Goal: Communication & Community: Share content

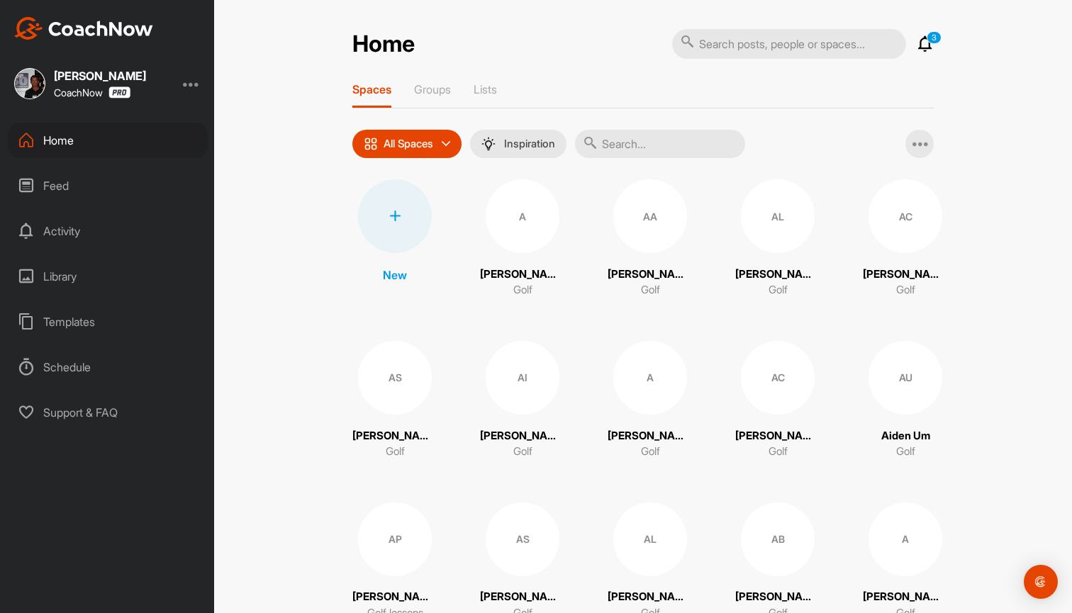
click at [625, 145] on input "text" at bounding box center [660, 144] width 170 height 28
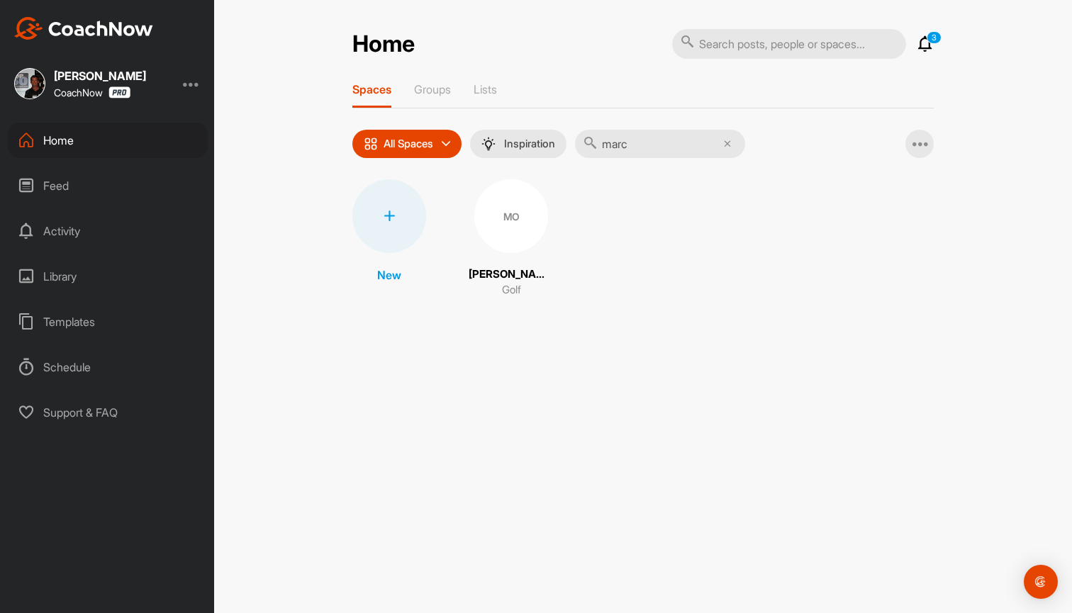
type input "marc"
click at [520, 222] on div "MO" at bounding box center [511, 216] width 74 height 74
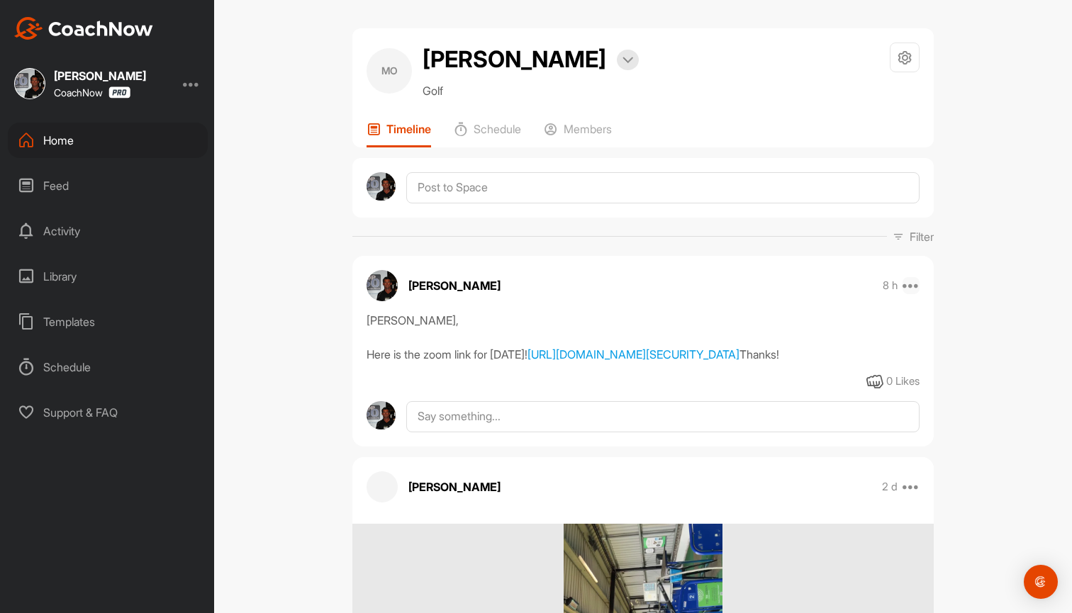
click at [917, 284] on icon at bounding box center [911, 285] width 17 height 17
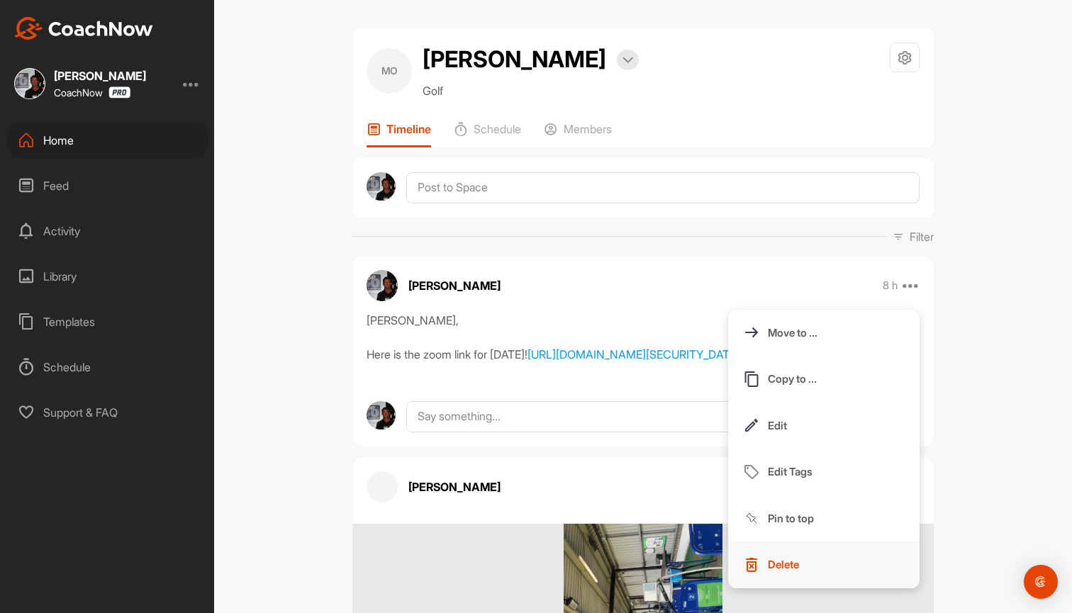
click at [786, 567] on p "Delete" at bounding box center [783, 564] width 31 height 15
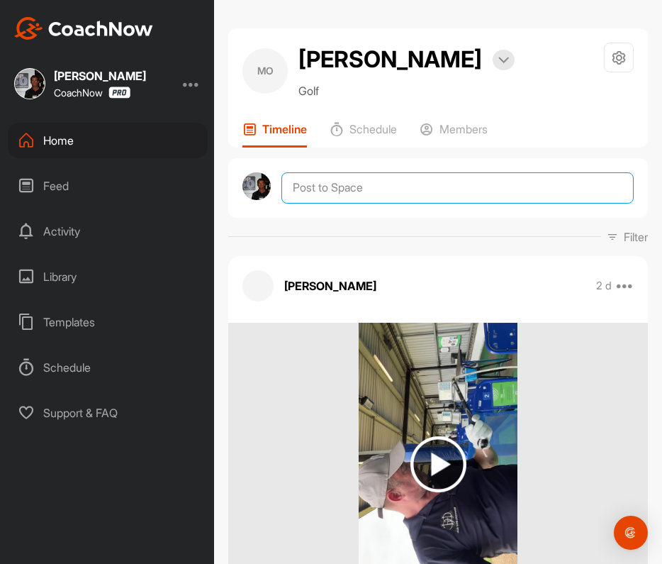
click at [313, 198] on textarea at bounding box center [457, 187] width 352 height 31
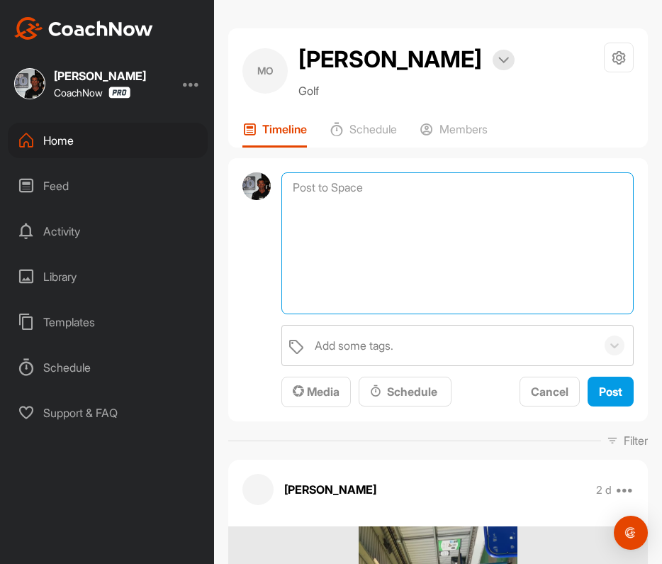
paste textarea "Marc, Hopefully you will get this well before our lesson as you are 8 hours ahe…"
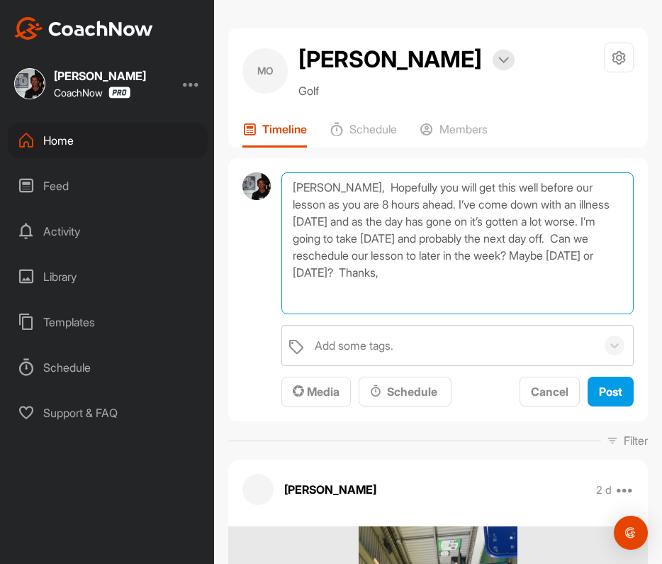
click at [535, 239] on textarea "Marc, Hopefully you will get this well before our lesson as you are 8 hours ahe…" at bounding box center [457, 243] width 352 height 142
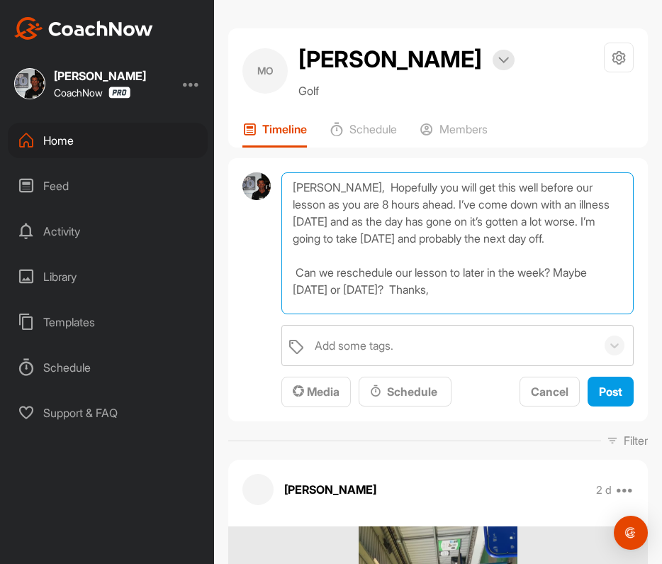
click at [403, 283] on textarea "Marc, Hopefully you will get this well before our lesson as you are 8 hours ahe…" at bounding box center [457, 243] width 352 height 142
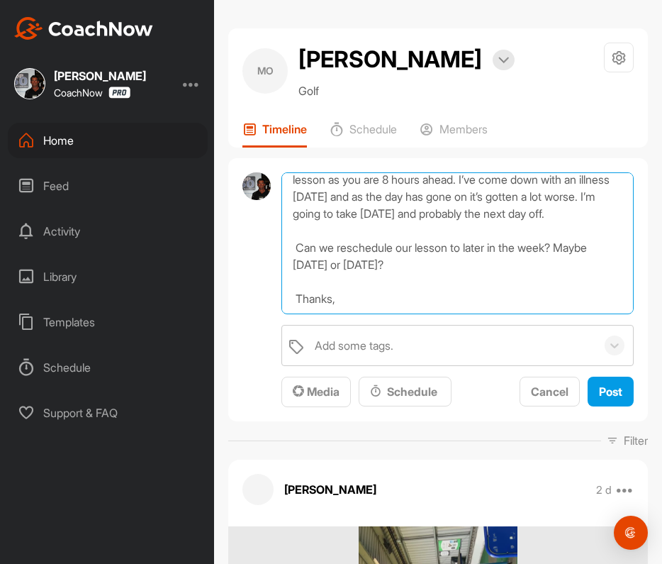
scroll to position [25, 0]
click at [352, 301] on textarea "Marc, Hopefully you will get this well before our lesson as you are 8 hours ahe…" at bounding box center [457, 243] width 352 height 142
type textarea "Marc, Hopefully you will get this well before our lesson as you are 8 hours ahe…"
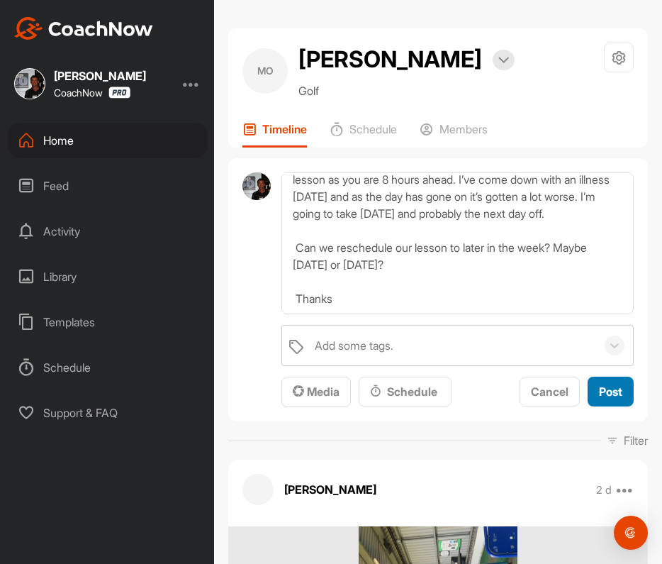
click at [606, 396] on span "Post" at bounding box center [610, 391] width 23 height 14
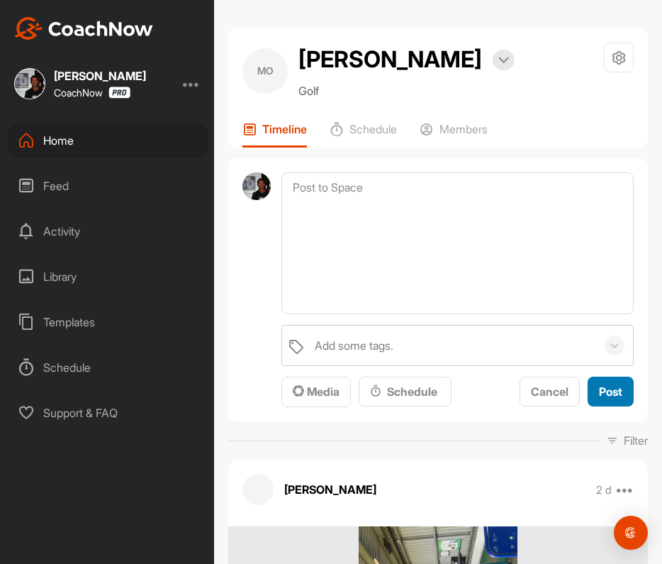
scroll to position [0, 0]
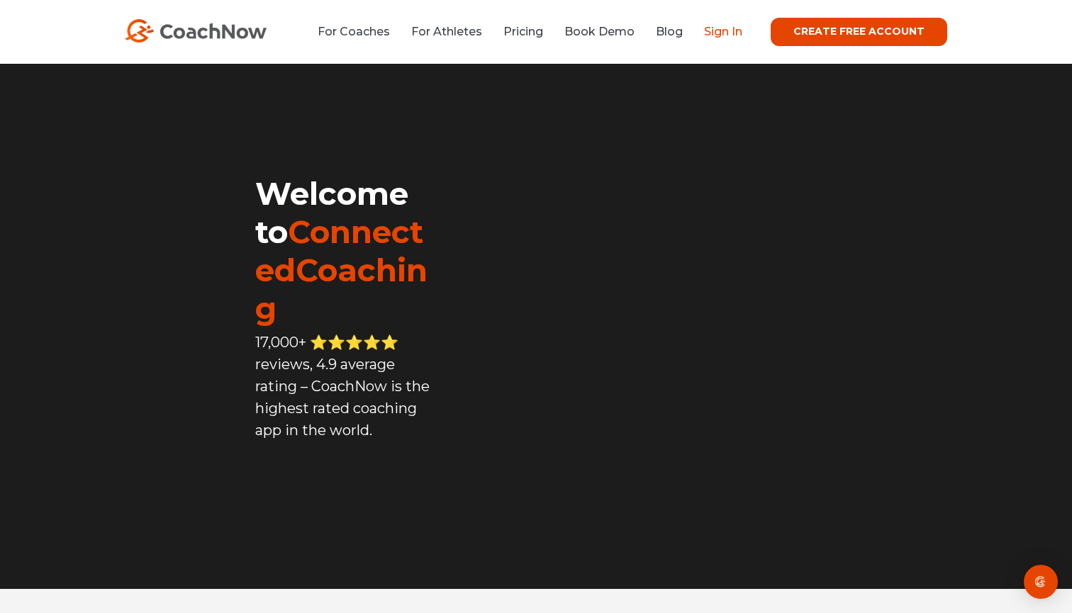
click at [662, 30] on link "Sign In" at bounding box center [723, 31] width 38 height 13
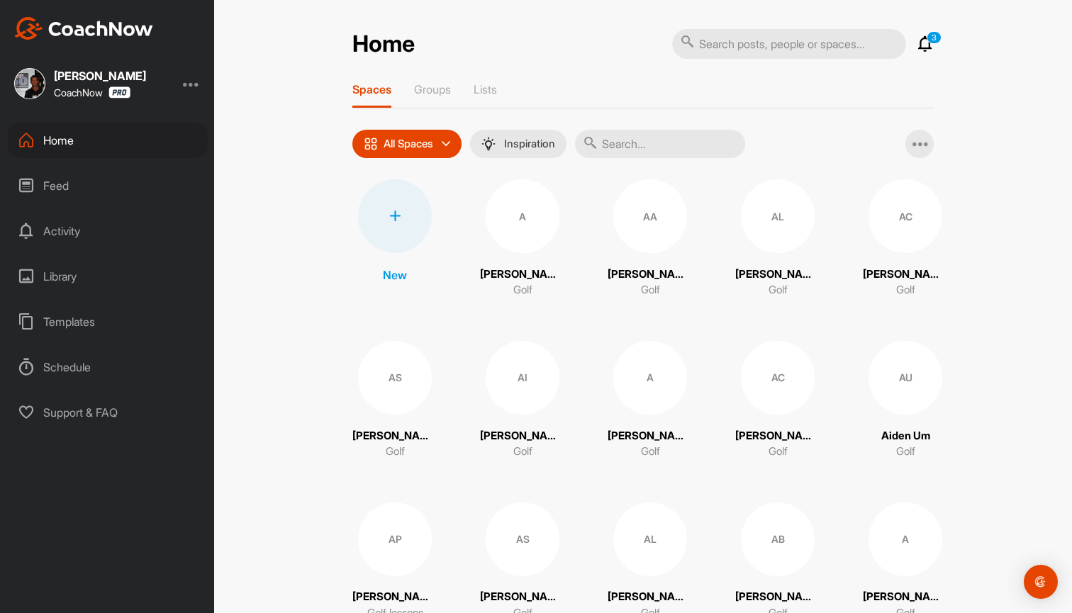
click at [396, 216] on icon at bounding box center [394, 216] width 11 height 11
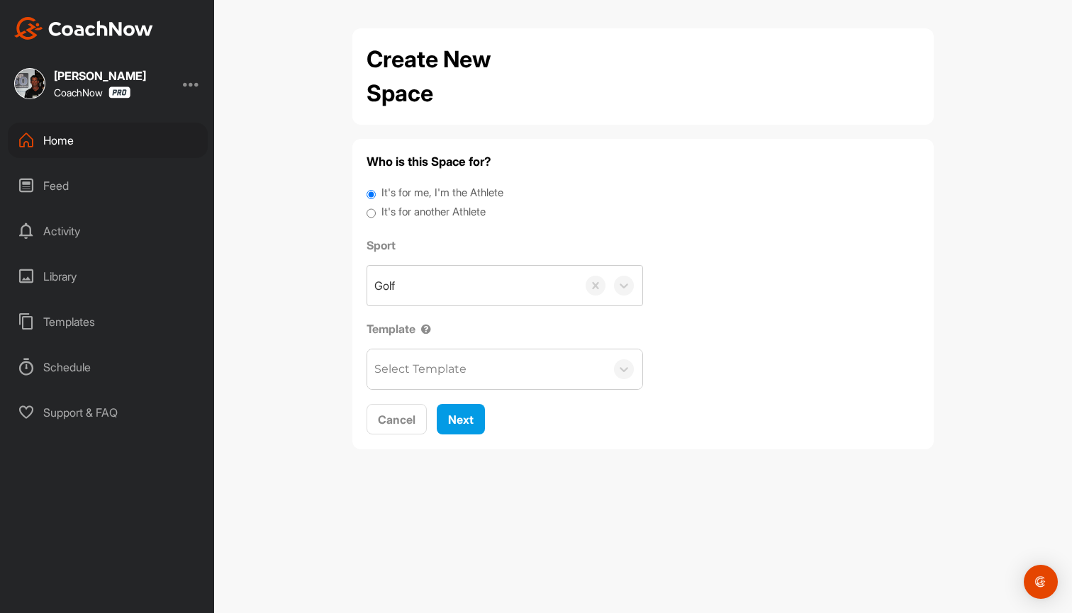
click at [374, 208] on input "It's for another Athlete" at bounding box center [371, 213] width 9 height 19
radio input "true"
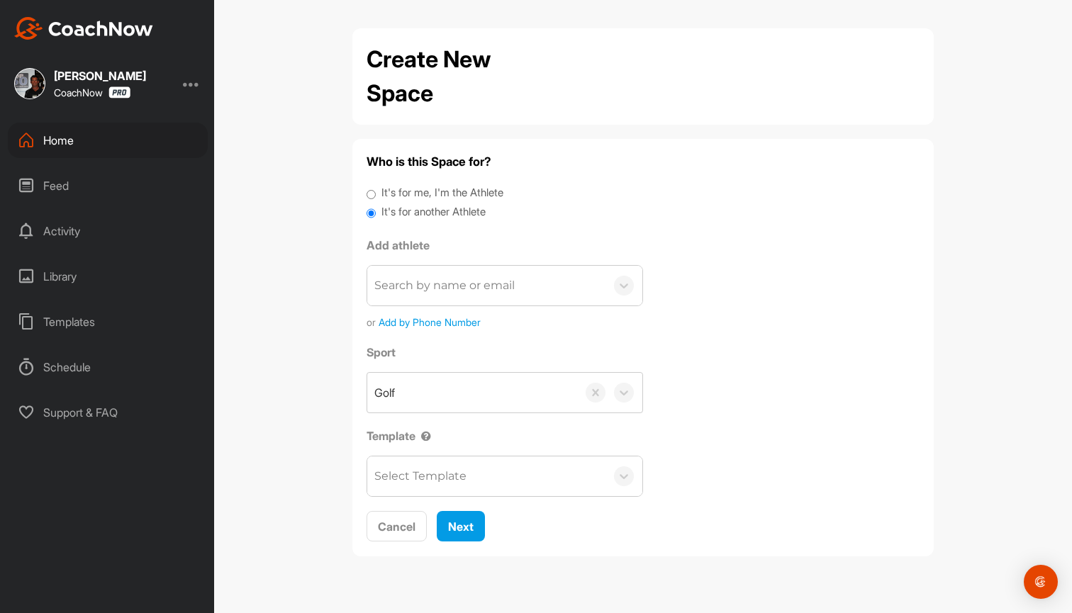
click at [515, 284] on div "Search by name or email" at bounding box center [486, 286] width 238 height 40
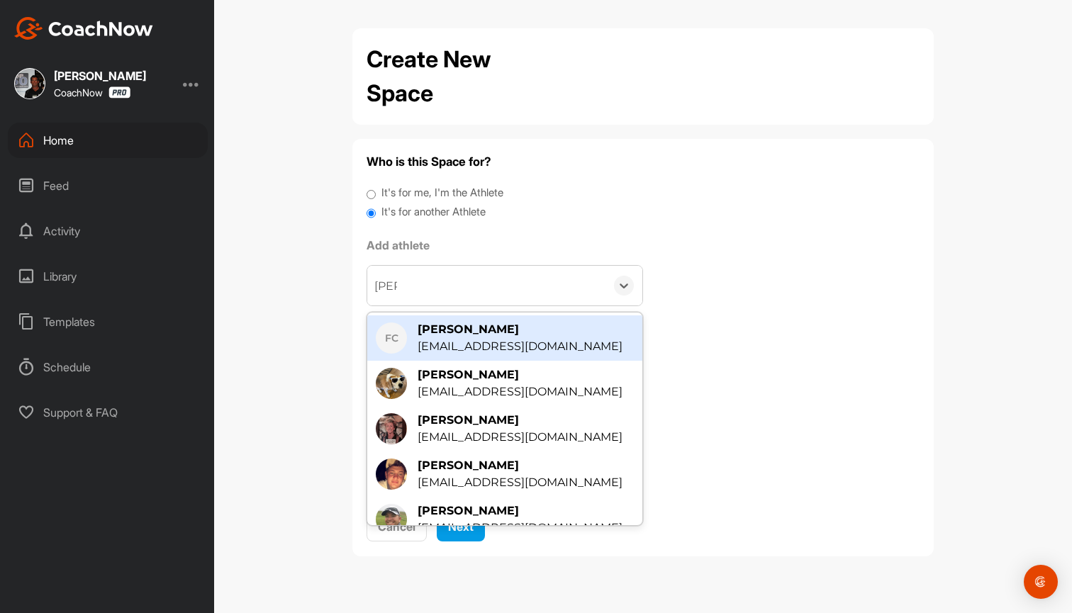
type input "[PERSON_NAME]"
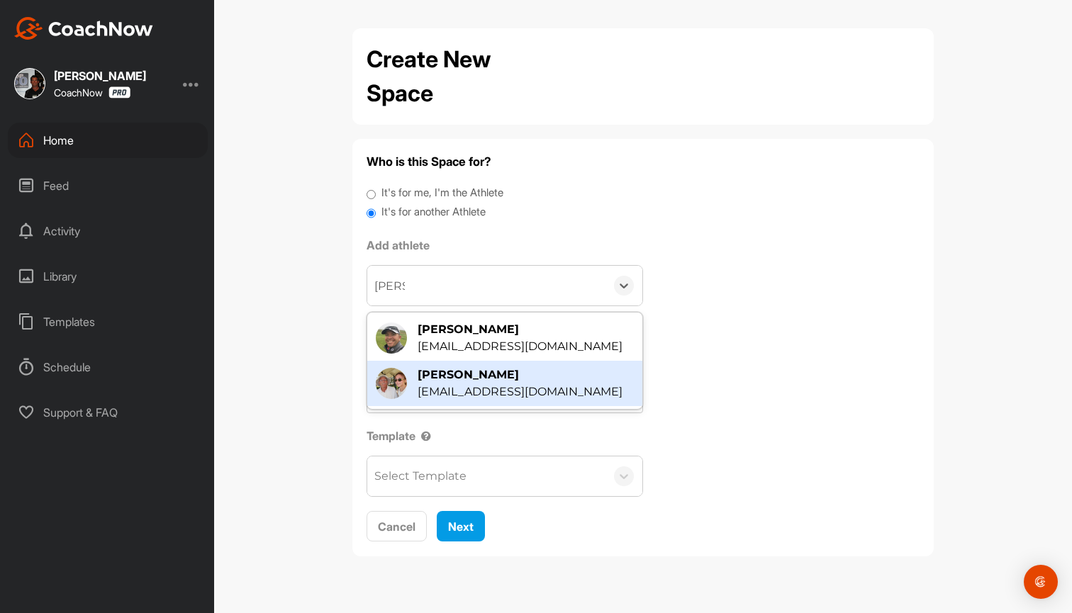
click at [442, 371] on div "[PERSON_NAME]" at bounding box center [520, 375] width 205 height 17
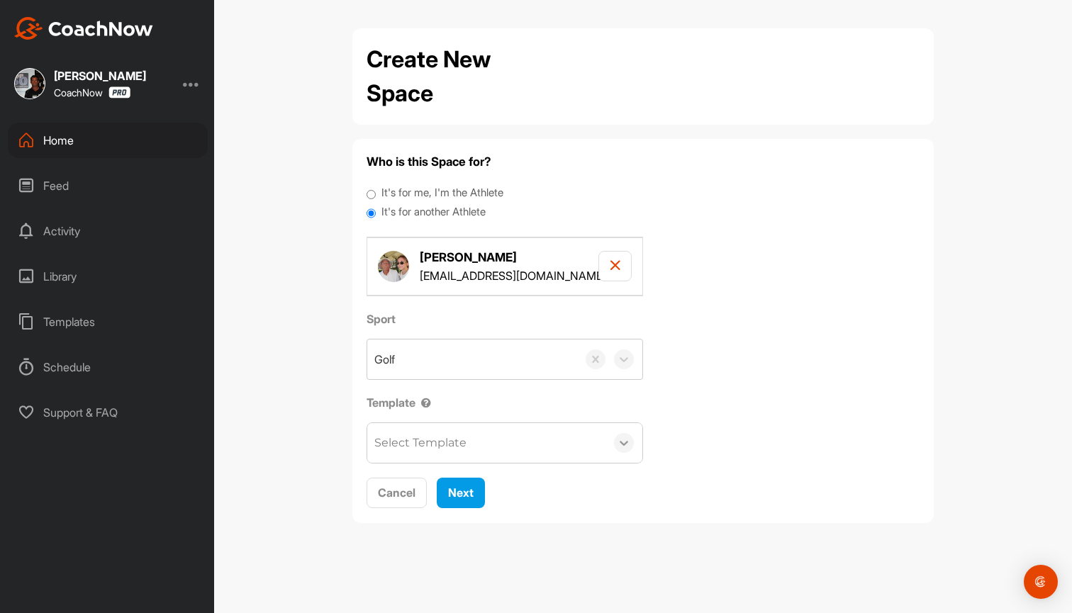
click at [626, 441] on icon at bounding box center [624, 443] width 9 height 5
click at [698, 414] on div "Sport Golf Template 0 results available. Use Up and Down to choose options, pre…" at bounding box center [643, 387] width 553 height 153
click at [471, 492] on span "Next" at bounding box center [461, 493] width 26 height 14
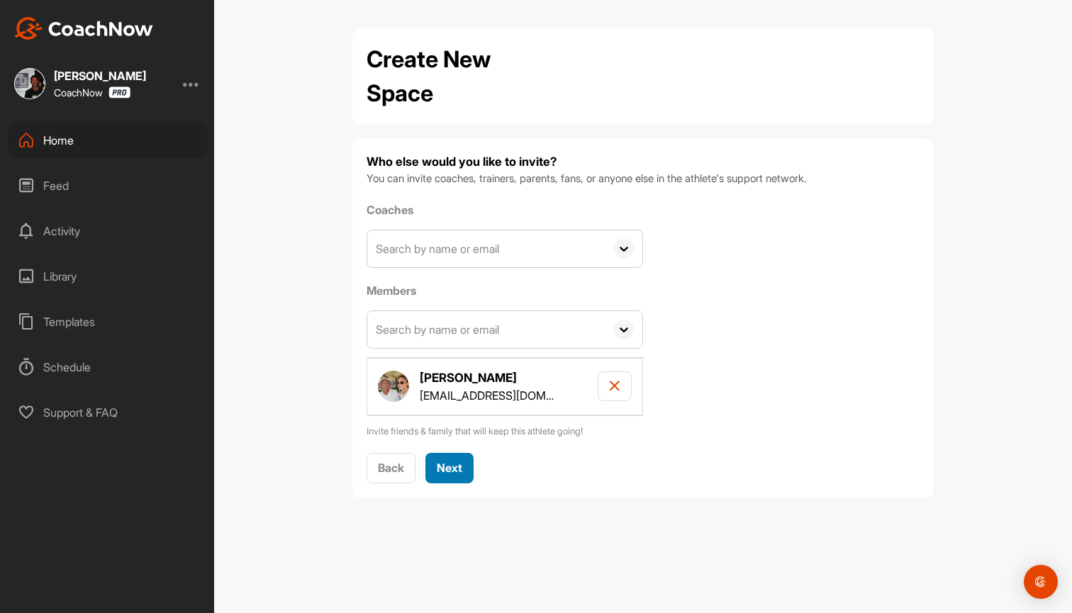
click at [458, 464] on span "Next" at bounding box center [450, 468] width 26 height 14
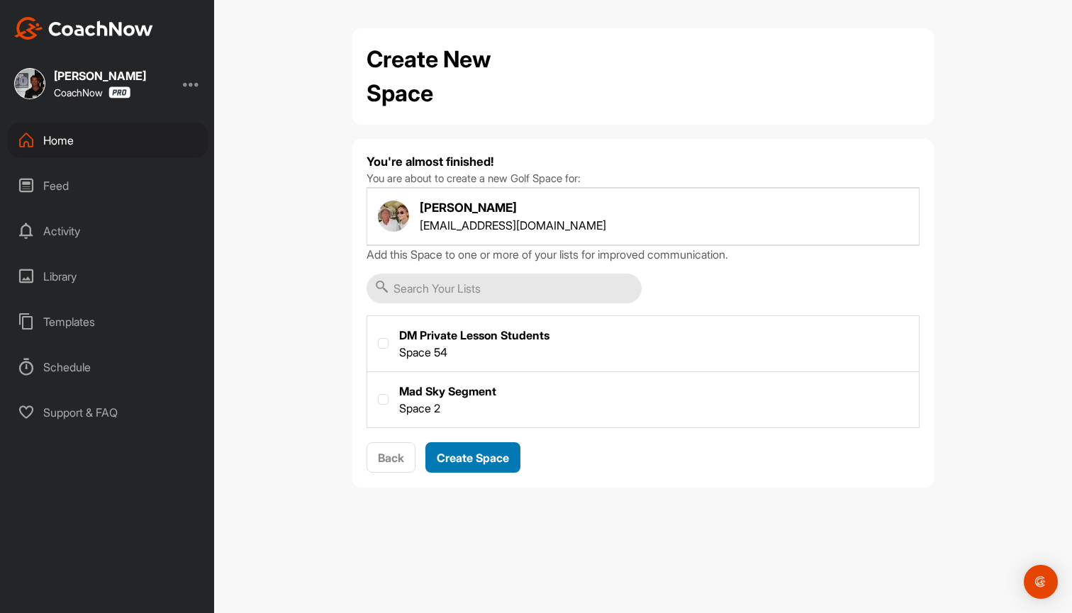
click at [503, 458] on span "Create Space" at bounding box center [473, 458] width 72 height 14
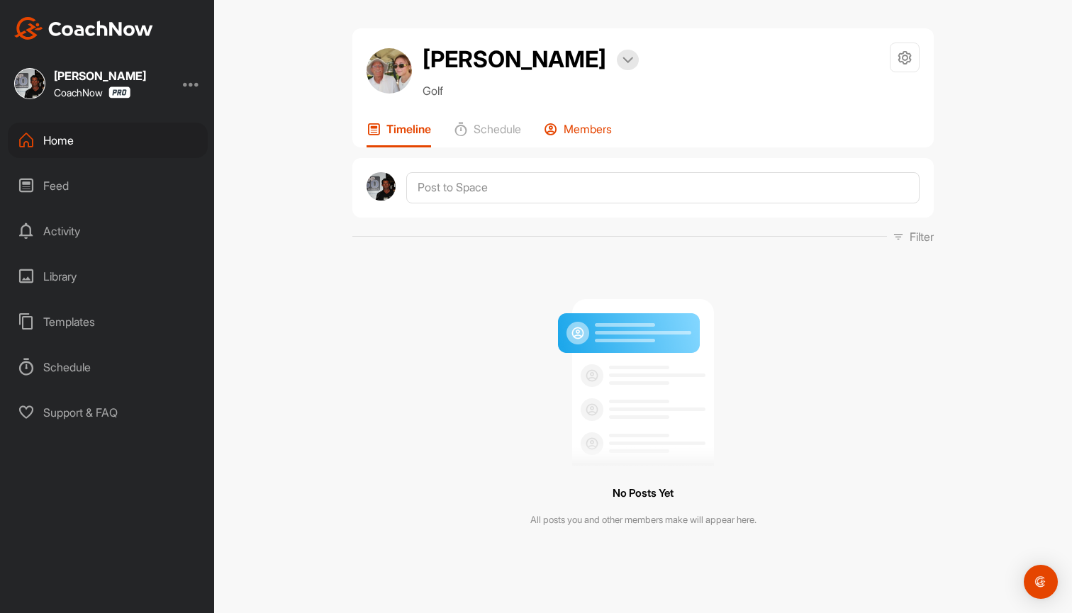
click at [608, 129] on p "Members" at bounding box center [588, 129] width 48 height 14
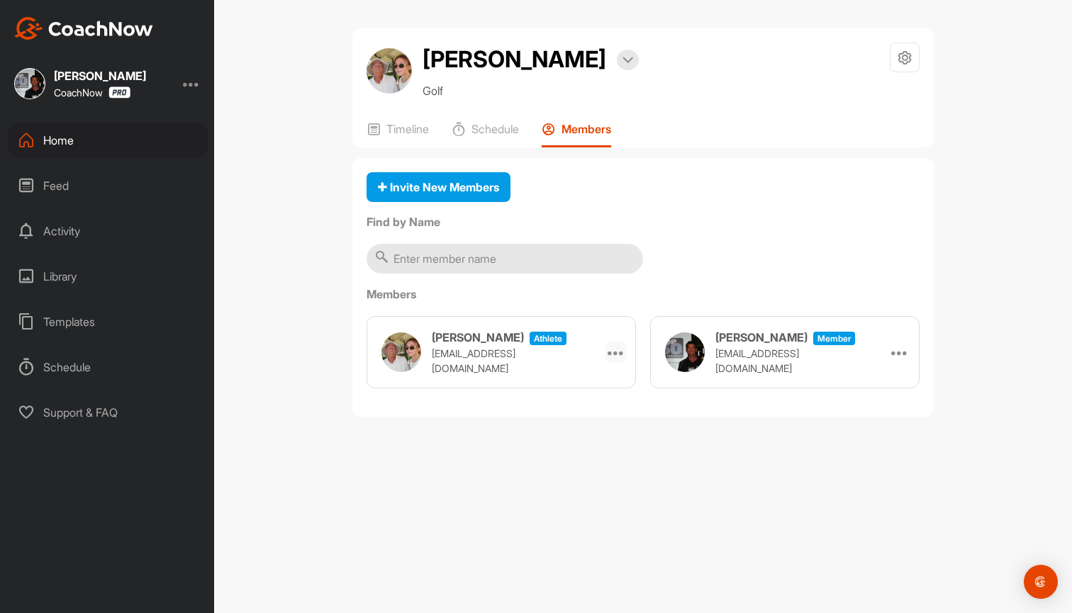
click at [618, 355] on icon at bounding box center [616, 352] width 17 height 17
click at [697, 239] on div "Invite New Members Find by Name Members [PERSON_NAME] athlete [EMAIL_ADDRESS][D…" at bounding box center [642, 288] width 581 height 260
